Goal: Information Seeking & Learning: Find specific fact

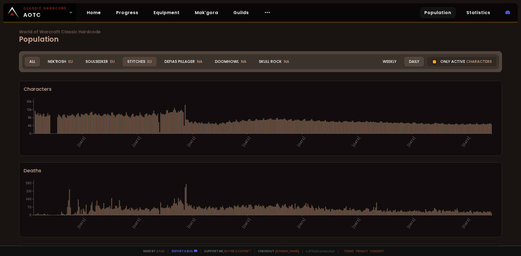
click at [134, 61] on div "Stitches EU" at bounding box center [140, 61] width 34 height 9
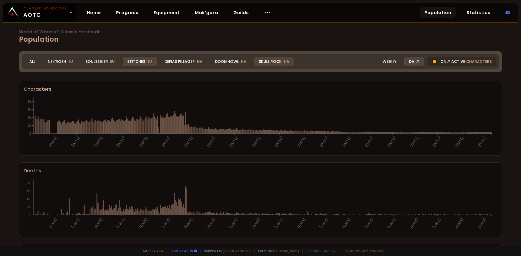
click at [265, 61] on div "Skull Rock NA" at bounding box center [274, 61] width 40 height 9
click at [101, 58] on div "Soulseeker EU" at bounding box center [100, 61] width 39 height 9
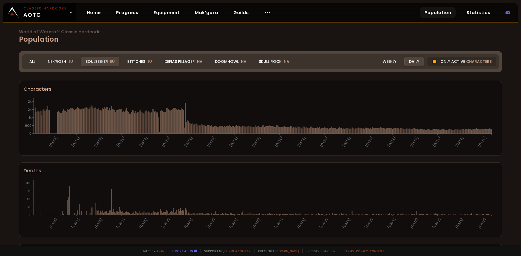
click at [104, 62] on div "Soulseeker EU" at bounding box center [100, 61] width 39 height 9
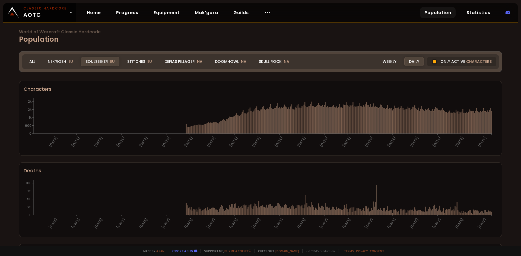
click at [113, 63] on span "EU" at bounding box center [112, 61] width 5 height 5
click at [136, 64] on div "Stitches EU" at bounding box center [140, 61] width 34 height 9
click at [103, 62] on div "Soulseeker EU" at bounding box center [100, 61] width 39 height 9
click at [0, 94] on div "World of Warcraft Classic Hardcode Population Realm Soulseeker All Nek'Rosh EU …" at bounding box center [260, 123] width 521 height 246
click at [69, 59] on span "EU" at bounding box center [70, 61] width 5 height 5
